Goal: Find contact information: Obtain details needed to contact an individual or organization

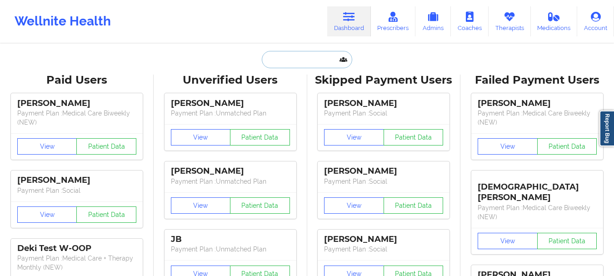
click at [290, 60] on input "text" at bounding box center [307, 59] width 90 height 17
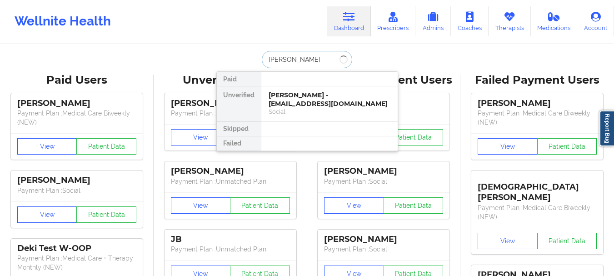
type input "[PERSON_NAME]"
click at [303, 109] on div "Social" at bounding box center [330, 112] width 122 height 8
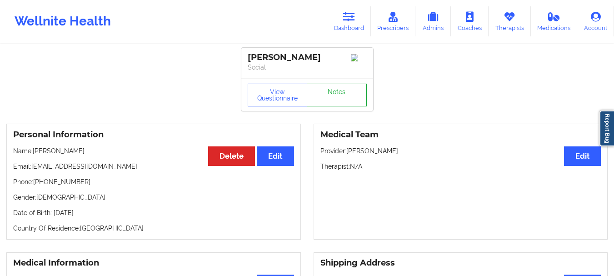
click at [338, 96] on link "Notes" at bounding box center [337, 95] width 60 height 23
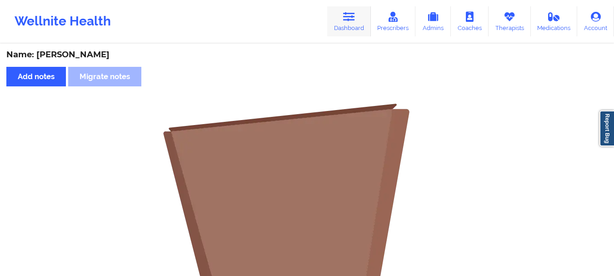
click at [351, 26] on link "Dashboard" at bounding box center [349, 21] width 44 height 30
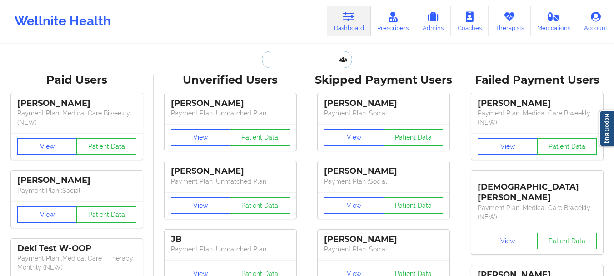
click at [285, 61] on input "text" at bounding box center [307, 59] width 90 height 17
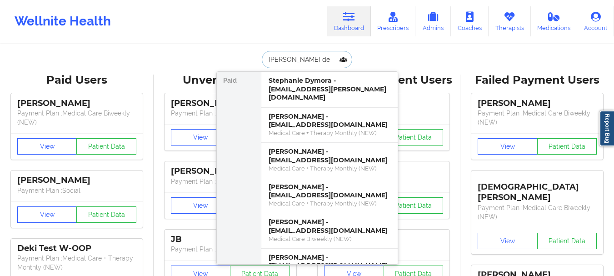
type input "[PERSON_NAME] del"
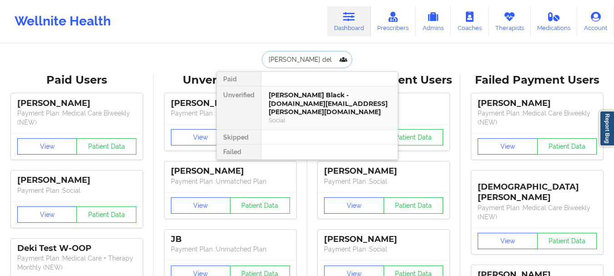
click at [296, 95] on div "[PERSON_NAME] Black - [DOMAIN_NAME][EMAIL_ADDRESS][PERSON_NAME][DOMAIN_NAME]" at bounding box center [330, 103] width 122 height 25
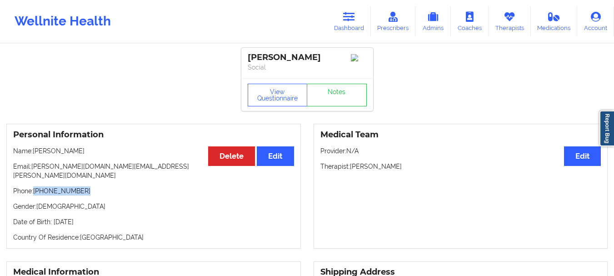
drag, startPoint x: 83, startPoint y: 184, endPoint x: 35, endPoint y: 186, distance: 47.8
click at [35, 186] on p "Phone: [PHONE_NUMBER]" at bounding box center [153, 190] width 281 height 9
copy p "[PHONE_NUMBER]"
click at [356, 28] on link "Dashboard" at bounding box center [349, 21] width 44 height 30
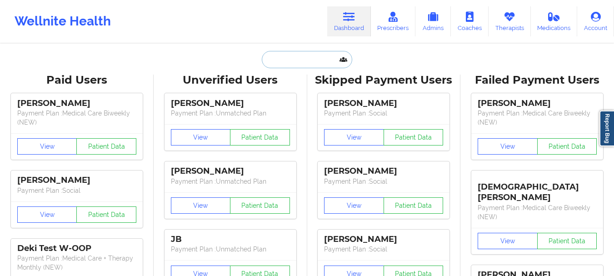
click at [284, 60] on input "text" at bounding box center [307, 59] width 90 height 17
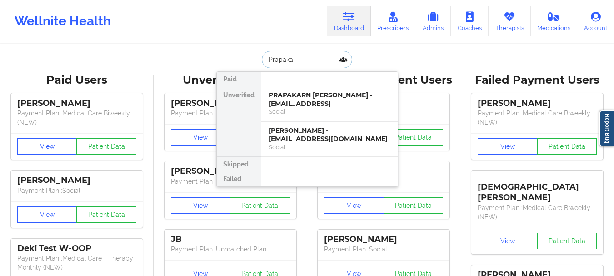
click at [299, 59] on input "Prapaka" at bounding box center [307, 59] width 90 height 17
type input "[PERSON_NAME]"
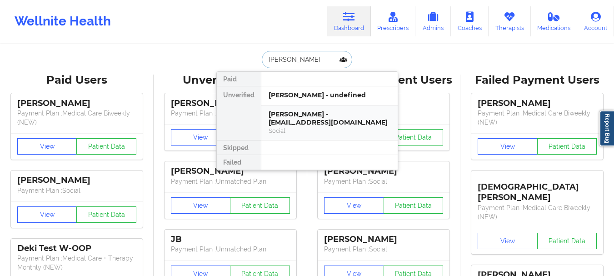
click at [288, 133] on div "Social" at bounding box center [330, 131] width 122 height 8
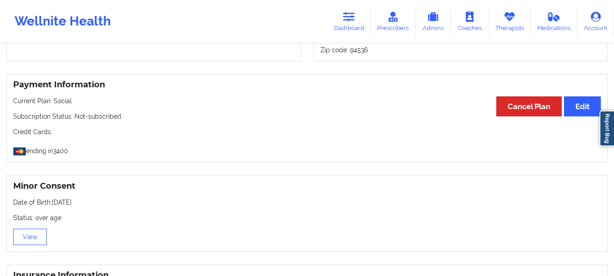
scroll to position [468, 0]
